Goal: Task Accomplishment & Management: Use online tool/utility

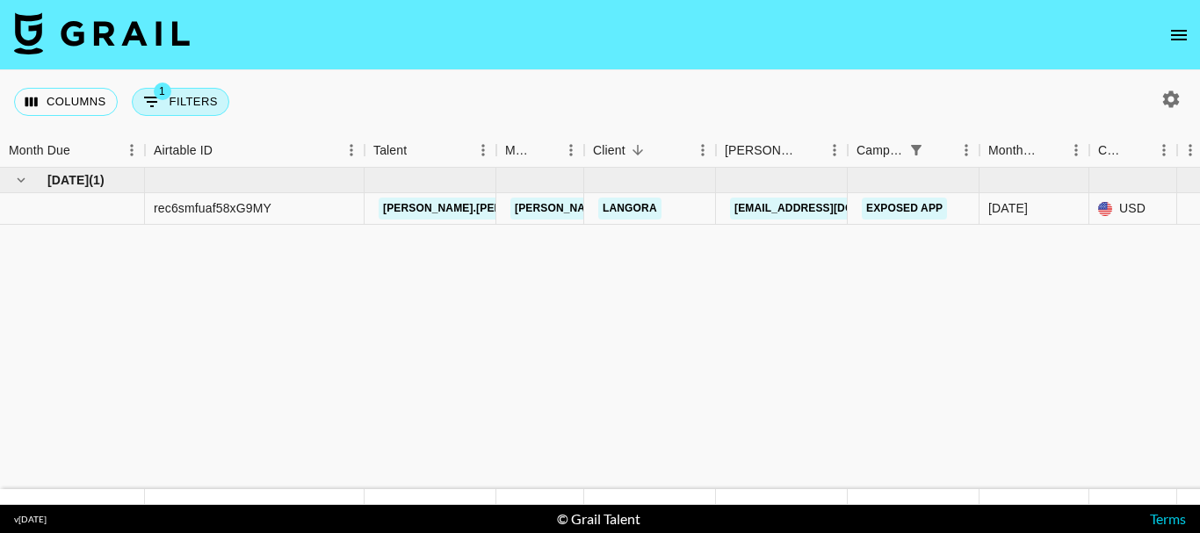
click at [177, 98] on button "1 Filters" at bounding box center [181, 102] width 98 height 28
select select "campaign"
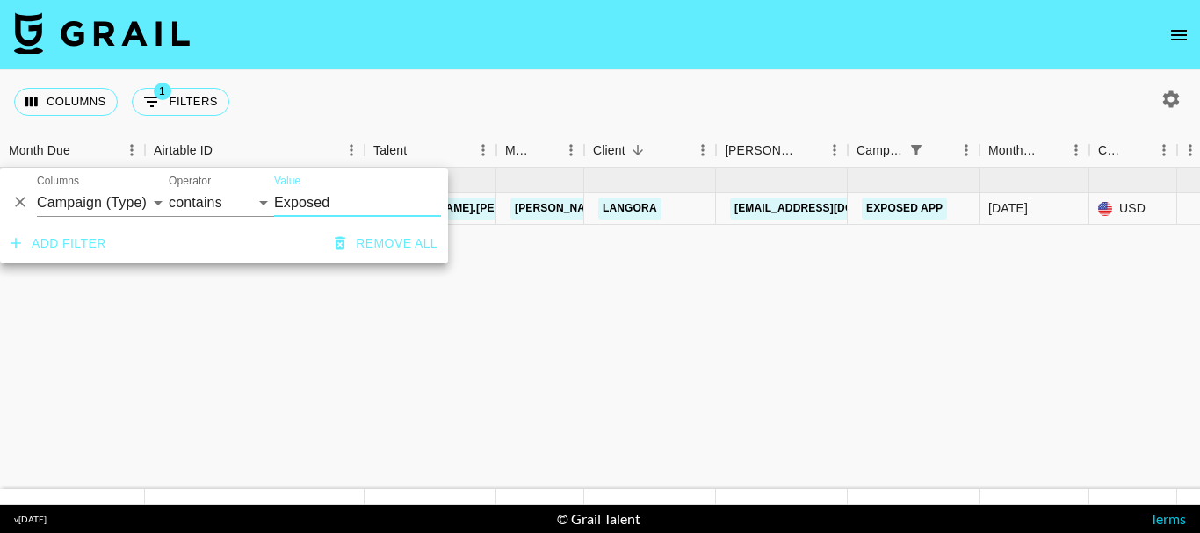
click at [332, 199] on input "Exposed" at bounding box center [357, 203] width 167 height 28
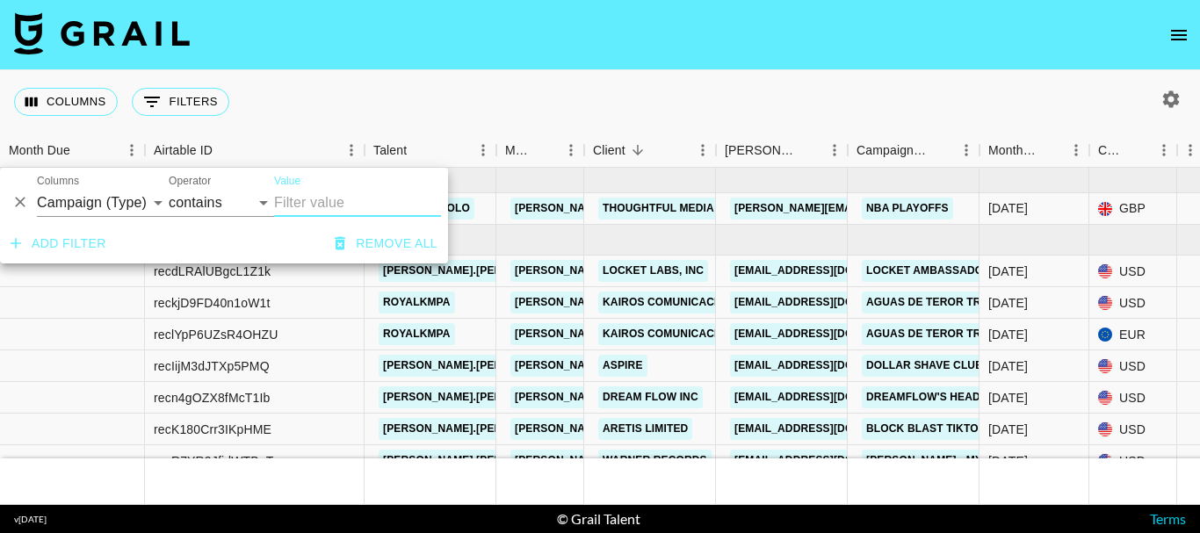
click at [21, 203] on icon "Delete" at bounding box center [20, 203] width 11 height 11
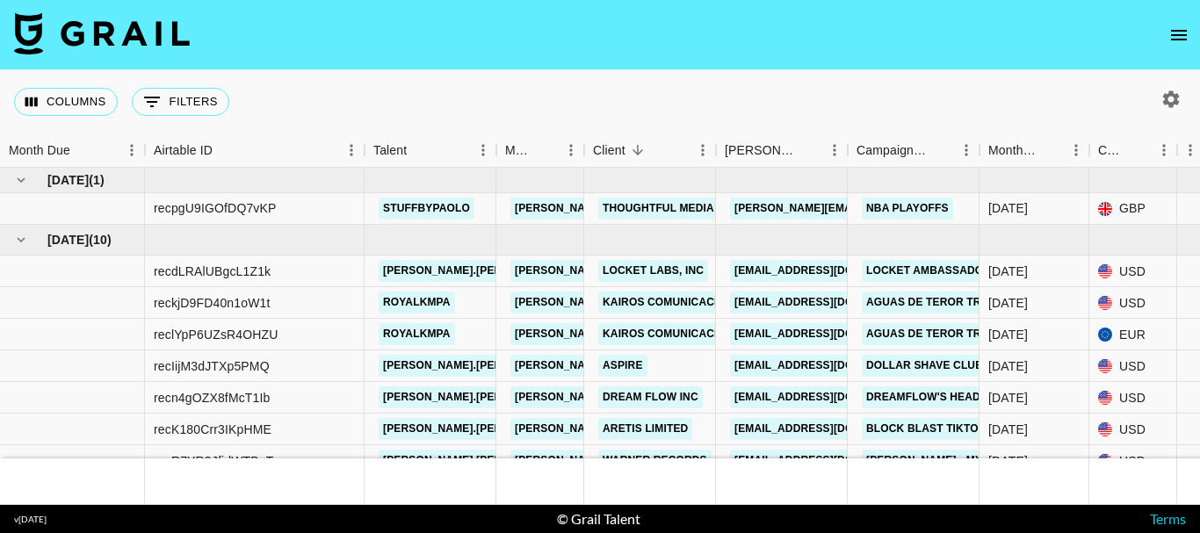
click at [502, 95] on div "Columns 0 Filters + Booking" at bounding box center [600, 101] width 1200 height 63
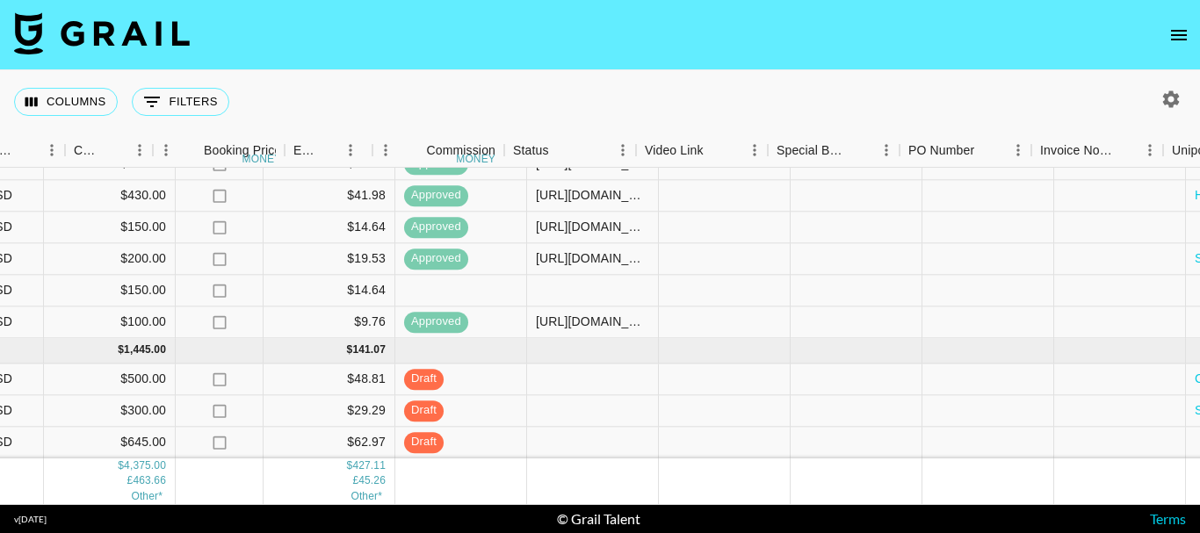
scroll to position [247, 1024]
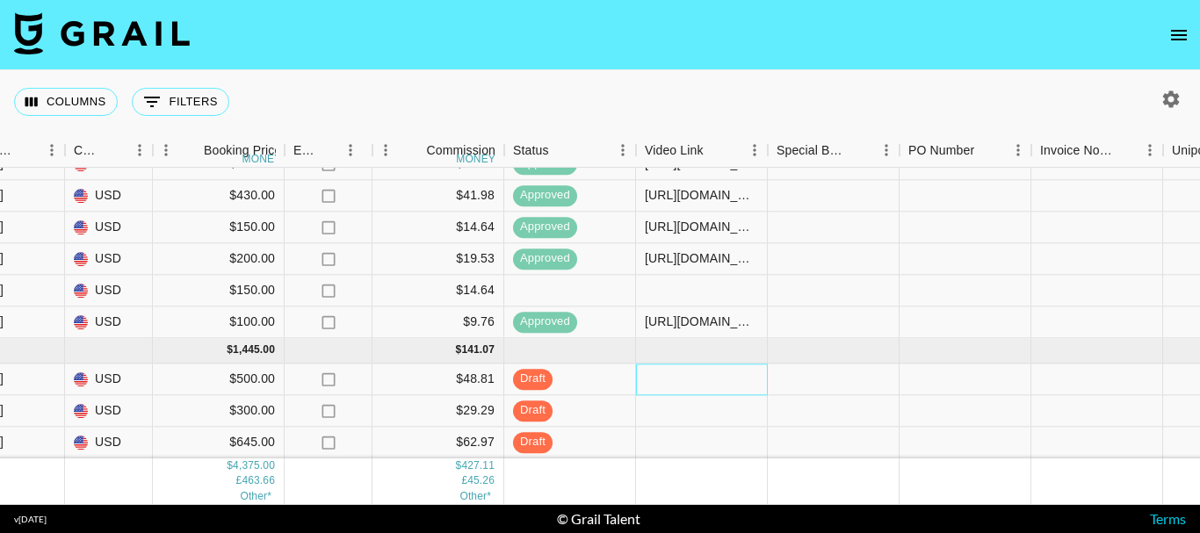
click at [713, 372] on div at bounding box center [702, 380] width 132 height 32
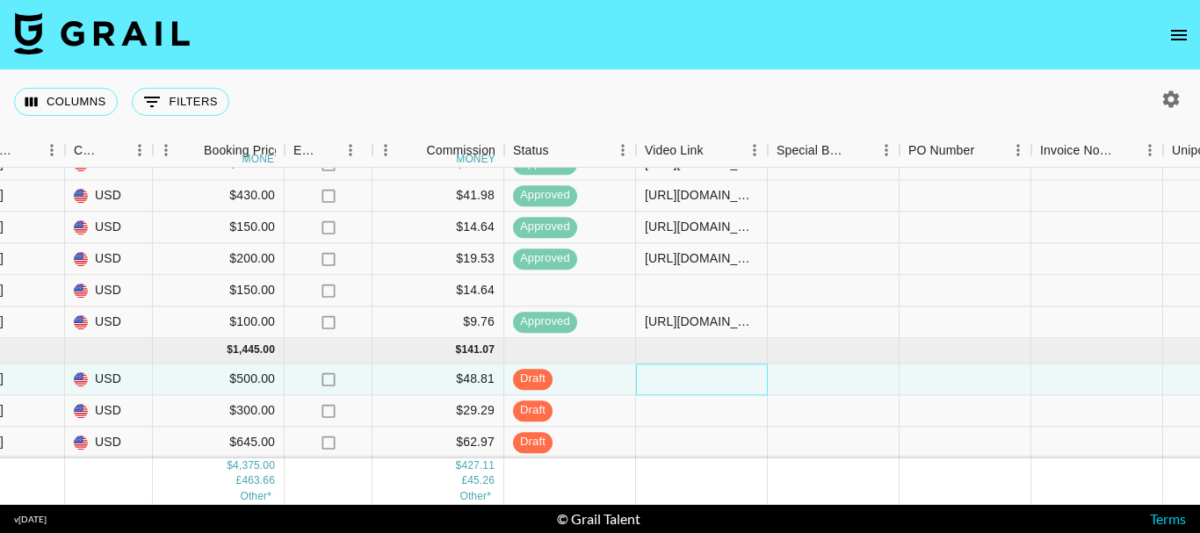
click at [713, 372] on div at bounding box center [702, 380] width 132 height 32
type input "[URL][DOMAIN_NAME]"
click at [913, 371] on div at bounding box center [966, 380] width 132 height 32
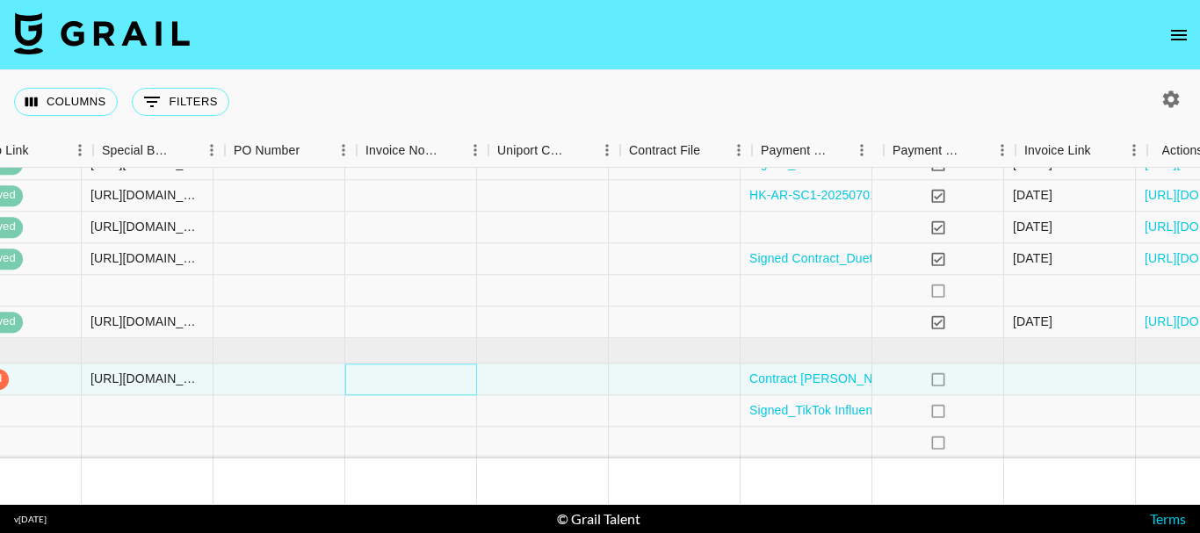
scroll to position [247, 1730]
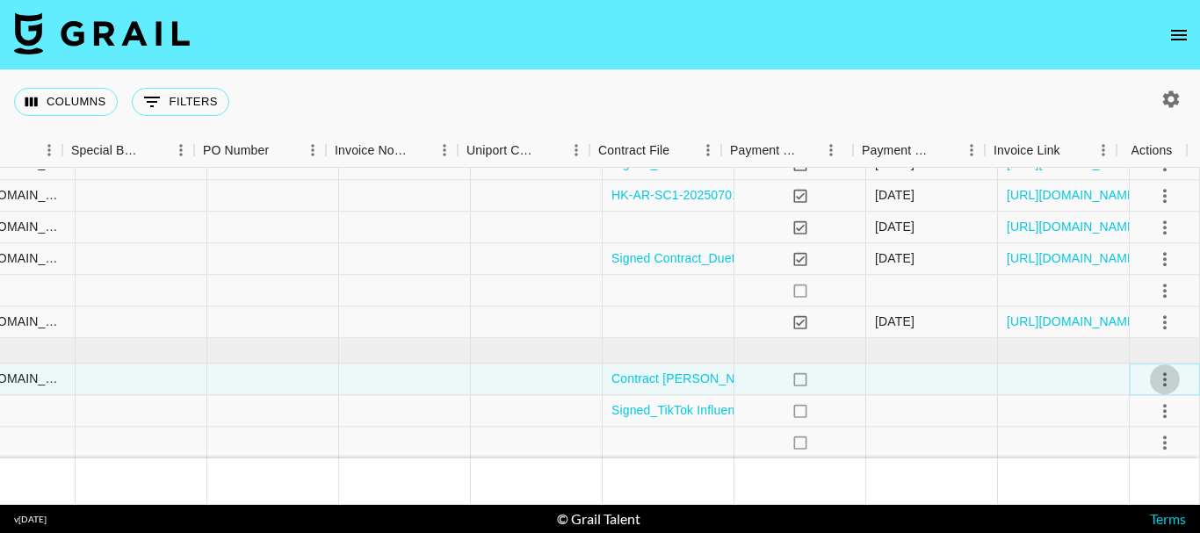
click at [1154, 369] on icon "select merge strategy" at bounding box center [1164, 379] width 21 height 21
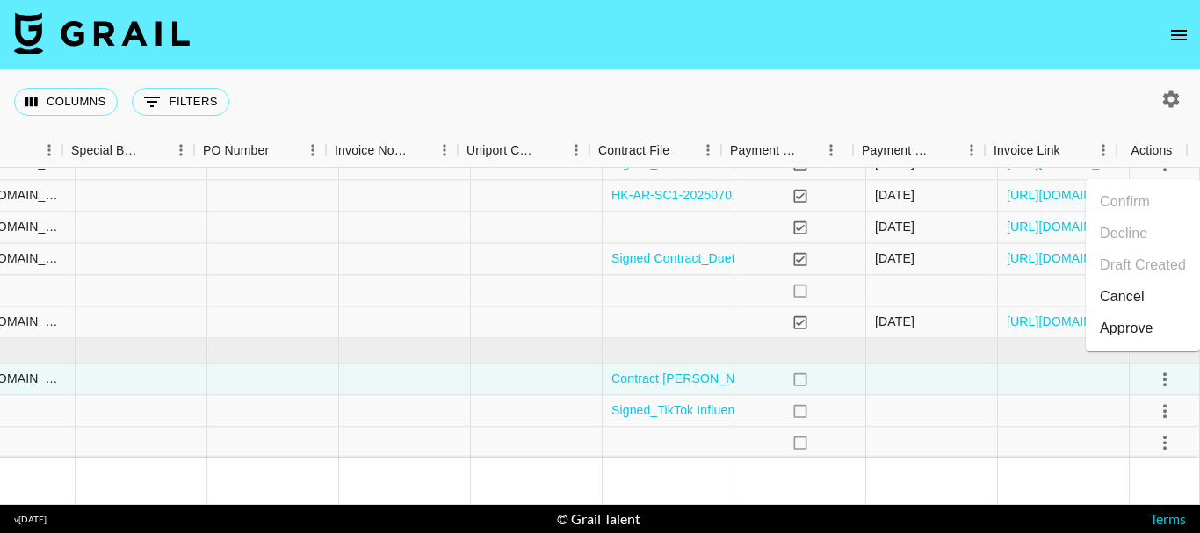
click at [1145, 332] on div "Approve" at bounding box center [1127, 328] width 54 height 21
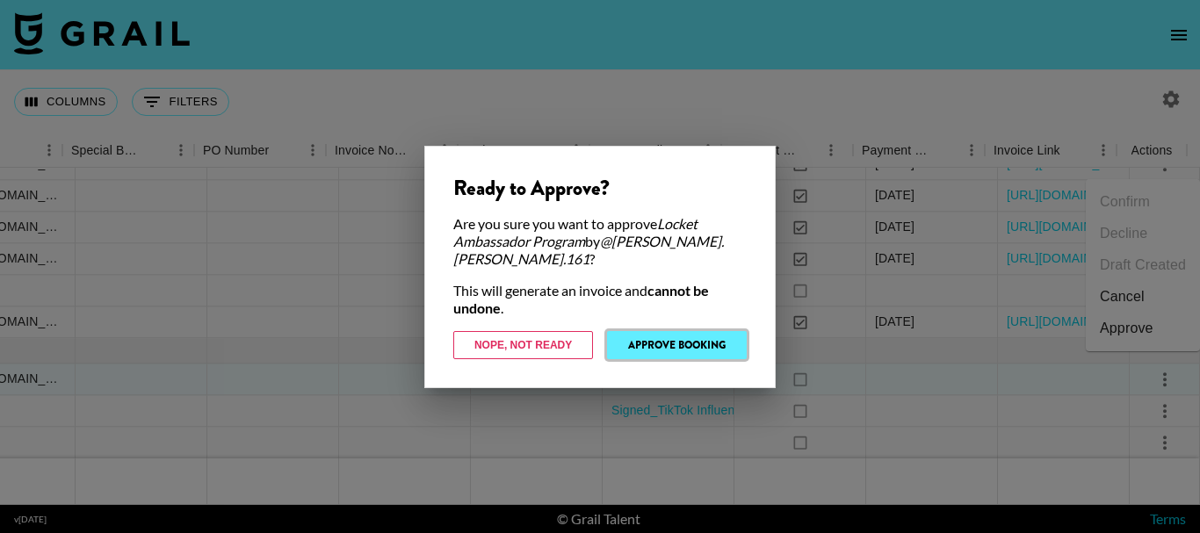
click at [657, 335] on button "Approve Booking" at bounding box center [677, 345] width 140 height 28
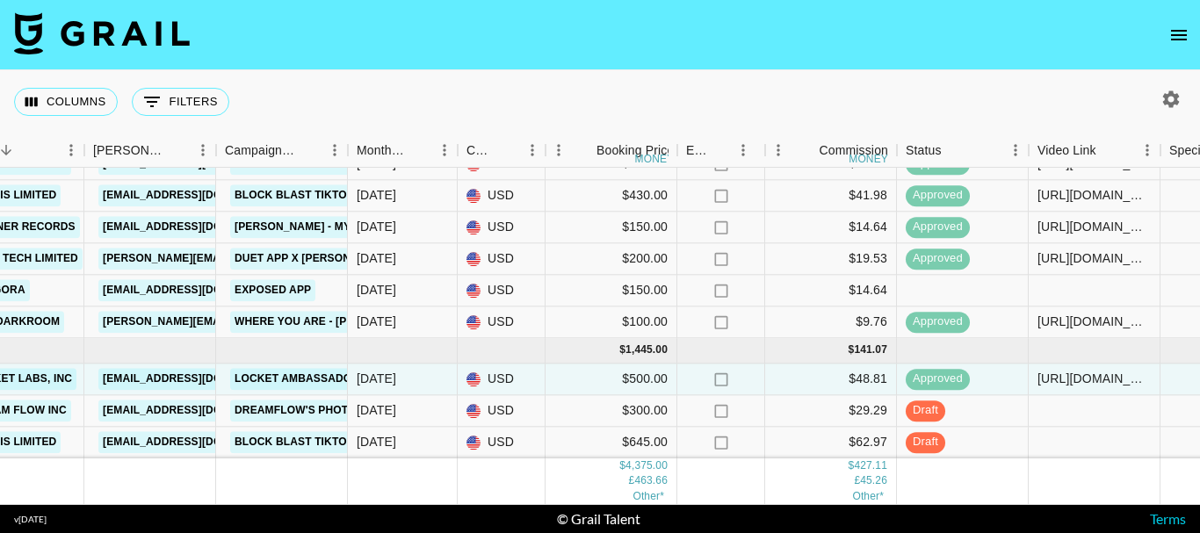
scroll to position [247, 636]
